Goal: Find specific fact

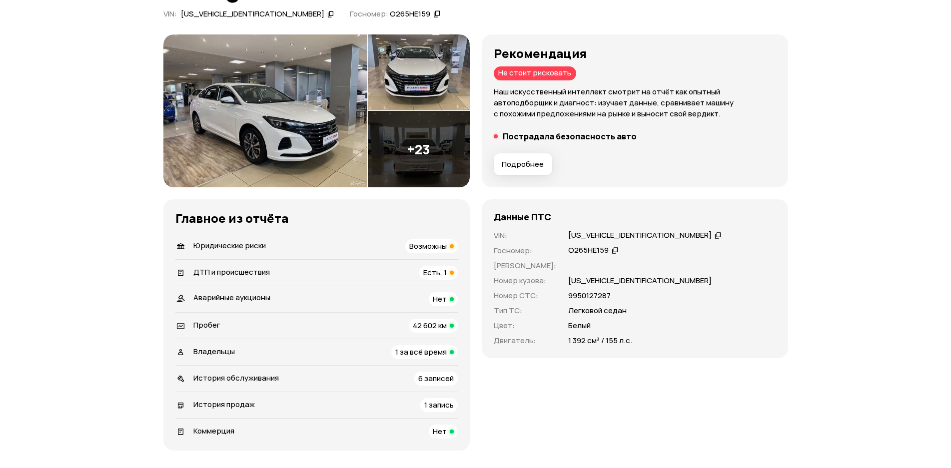
scroll to position [150, 0]
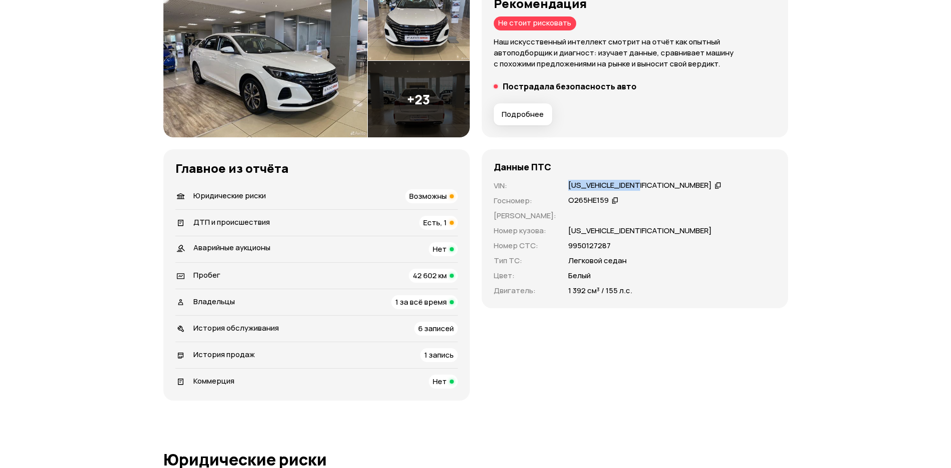
drag, startPoint x: 225, startPoint y: 255, endPoint x: 300, endPoint y: 254, distance: 75.0
click at [567, 191] on div "LS5A2DKR9PA019617" at bounding box center [645, 185] width 156 height 10
copy div "LS5A2DKR9PA019617"
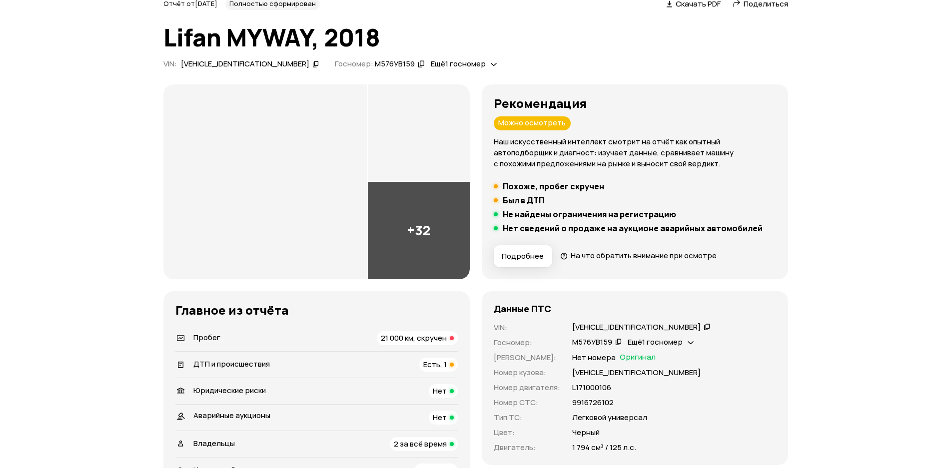
scroll to position [100, 0]
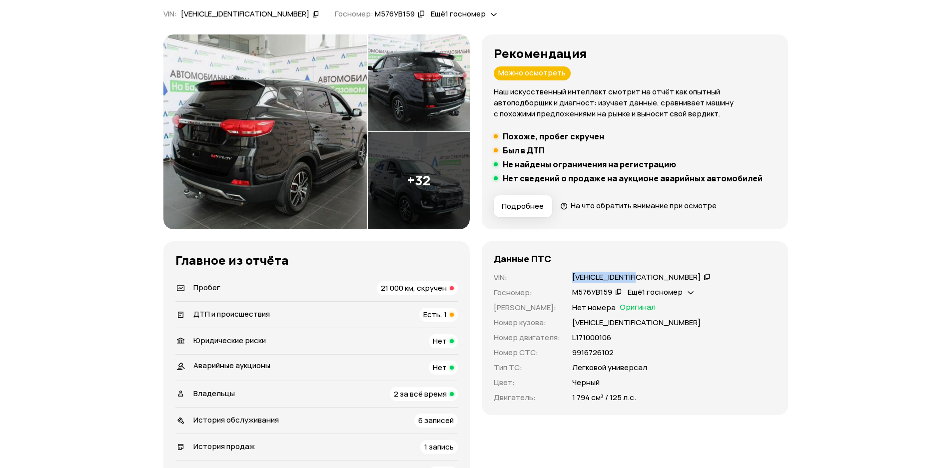
drag, startPoint x: 241, startPoint y: 350, endPoint x: 317, endPoint y: 351, distance: 76.0
click at [572, 283] on div "[VEHICLE_IDENTIFICATION_NUMBER]" at bounding box center [636, 277] width 128 height 10
copy div "[VEHICLE_IDENTIFICATION_NUMBER]"
